Goal: Task Accomplishment & Management: Manage account settings

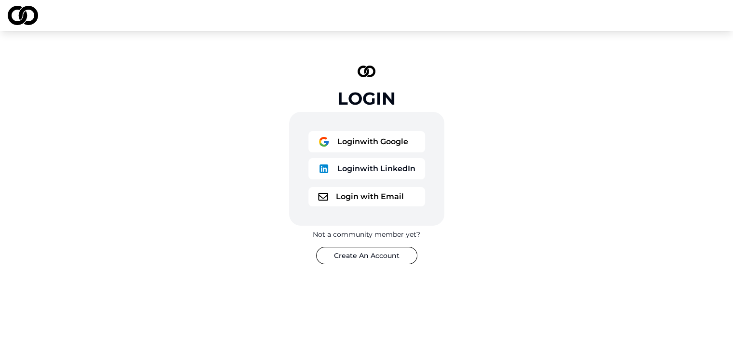
click at [386, 141] on button "Login with Google" at bounding box center [366, 141] width 117 height 21
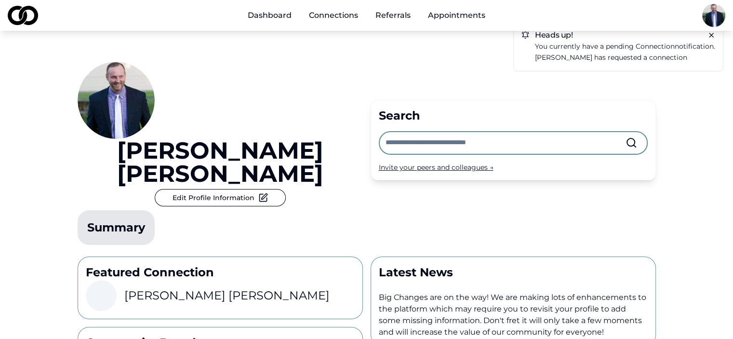
click at [634, 40] on div "Heads up! You currently have a pending connection notification. Michael Sherman…" at bounding box center [618, 47] width 210 height 48
click at [710, 38] on icon at bounding box center [712, 35] width 8 height 8
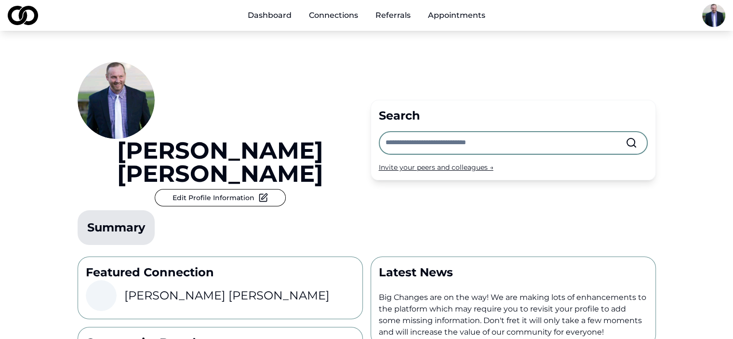
click at [258, 193] on icon at bounding box center [263, 198] width 10 height 10
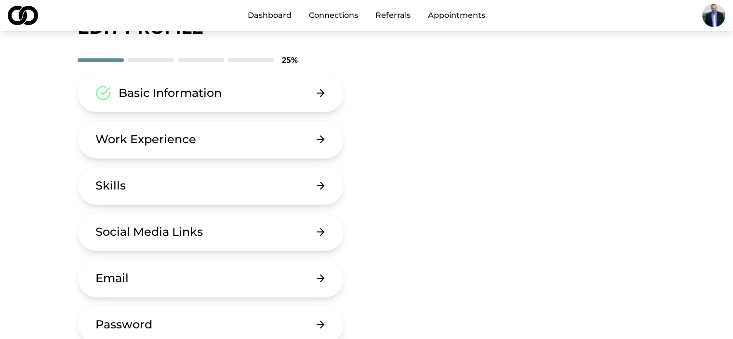
scroll to position [27, 0]
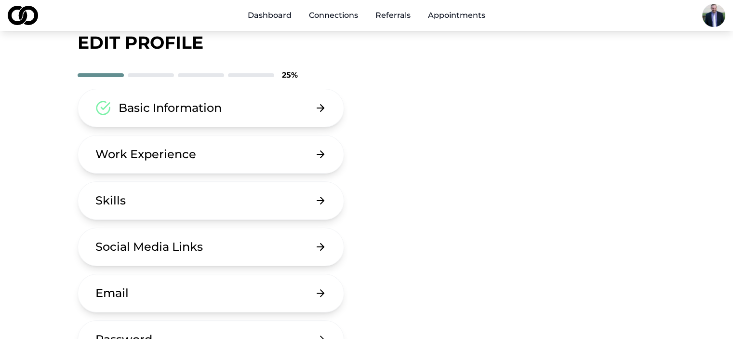
click at [302, 146] on button "Work Experience" at bounding box center [211, 154] width 267 height 39
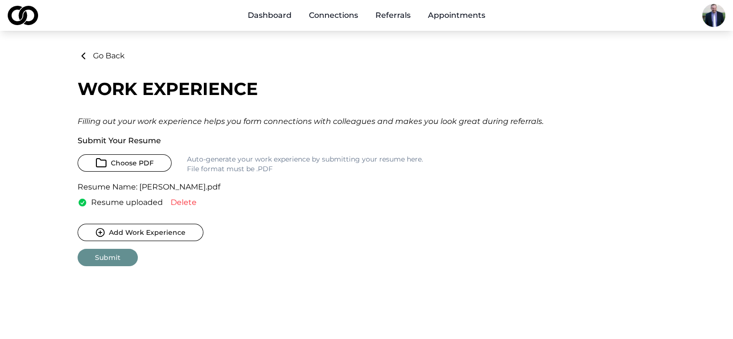
click at [151, 170] on button "Choose PDF" at bounding box center [125, 162] width 94 height 17
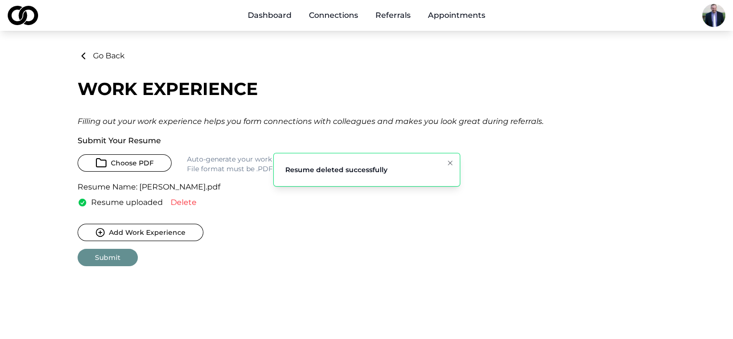
click at [447, 162] on icon "Notifications (F8)" at bounding box center [450, 163] width 8 height 8
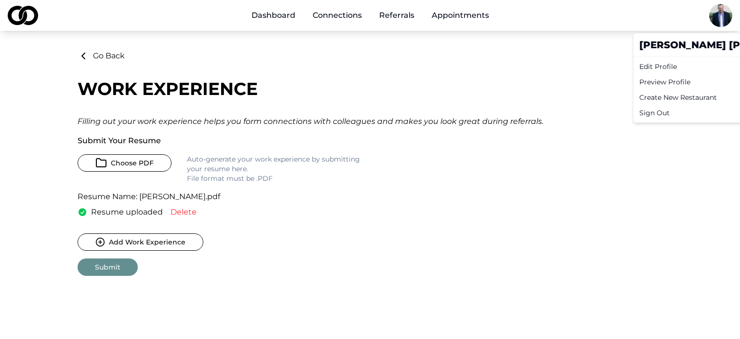
click at [713, 15] on html "Dashboard Connections Referrals Appointments Go Back Work Experience Filling ou…" at bounding box center [370, 169] width 740 height 339
click at [526, 71] on html "Dashboard Connections Referrals Appointments Go Back Work Experience Filling ou…" at bounding box center [370, 169] width 740 height 339
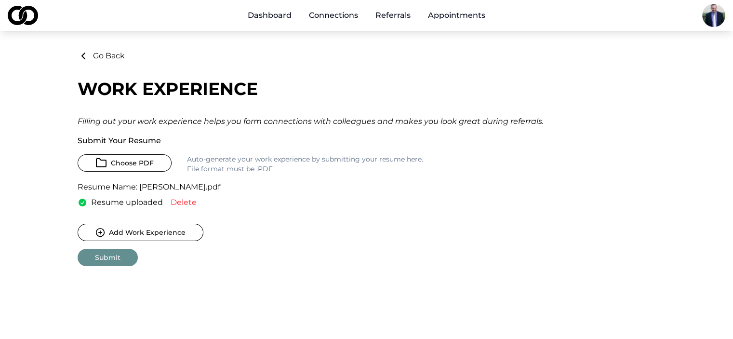
click at [21, 17] on img at bounding box center [23, 15] width 30 height 19
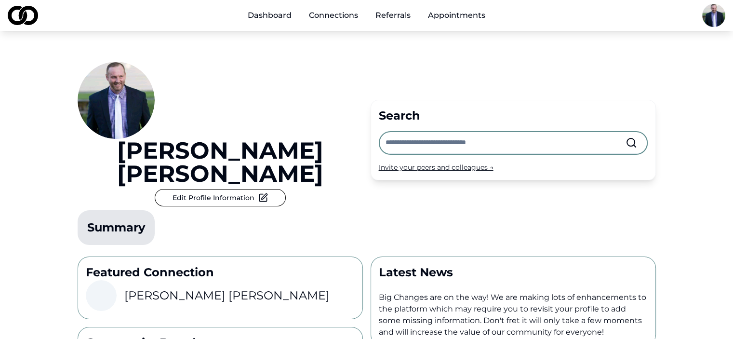
click at [463, 13] on link "Appointments" at bounding box center [456, 15] width 73 height 19
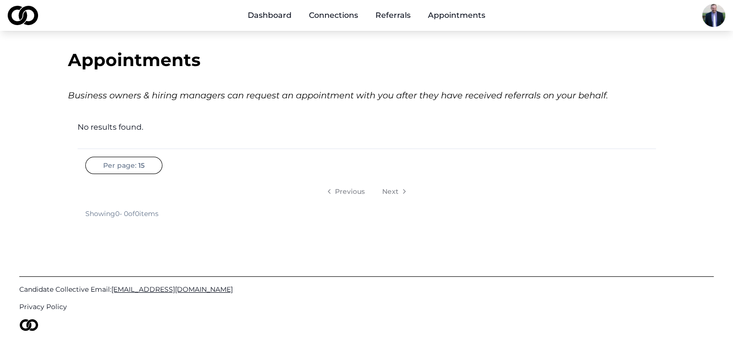
click at [345, 19] on link "Connections" at bounding box center [333, 15] width 65 height 19
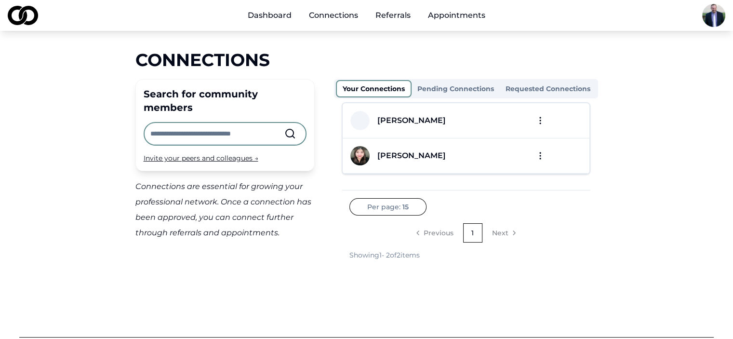
click at [541, 118] on html "Dashboard Connections Referrals Appointments Connections Search for community m…" at bounding box center [366, 169] width 733 height 339
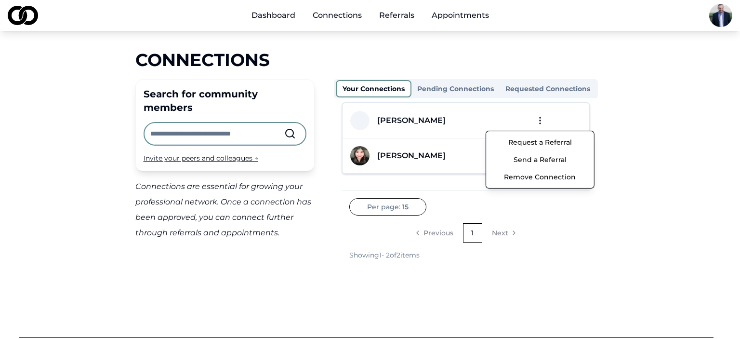
click at [654, 131] on html "Dashboard Connections Referrals Appointments Connections Search for community m…" at bounding box center [370, 169] width 740 height 339
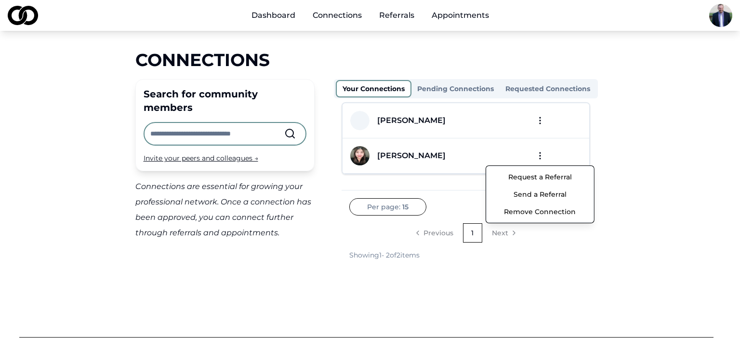
click at [541, 152] on html "Dashboard Connections Referrals Appointments Connections Search for community m…" at bounding box center [370, 169] width 740 height 339
click at [635, 142] on html "Dashboard Connections Referrals Appointments Connections Search for community m…" at bounding box center [370, 169] width 740 height 339
